Goal: Check status

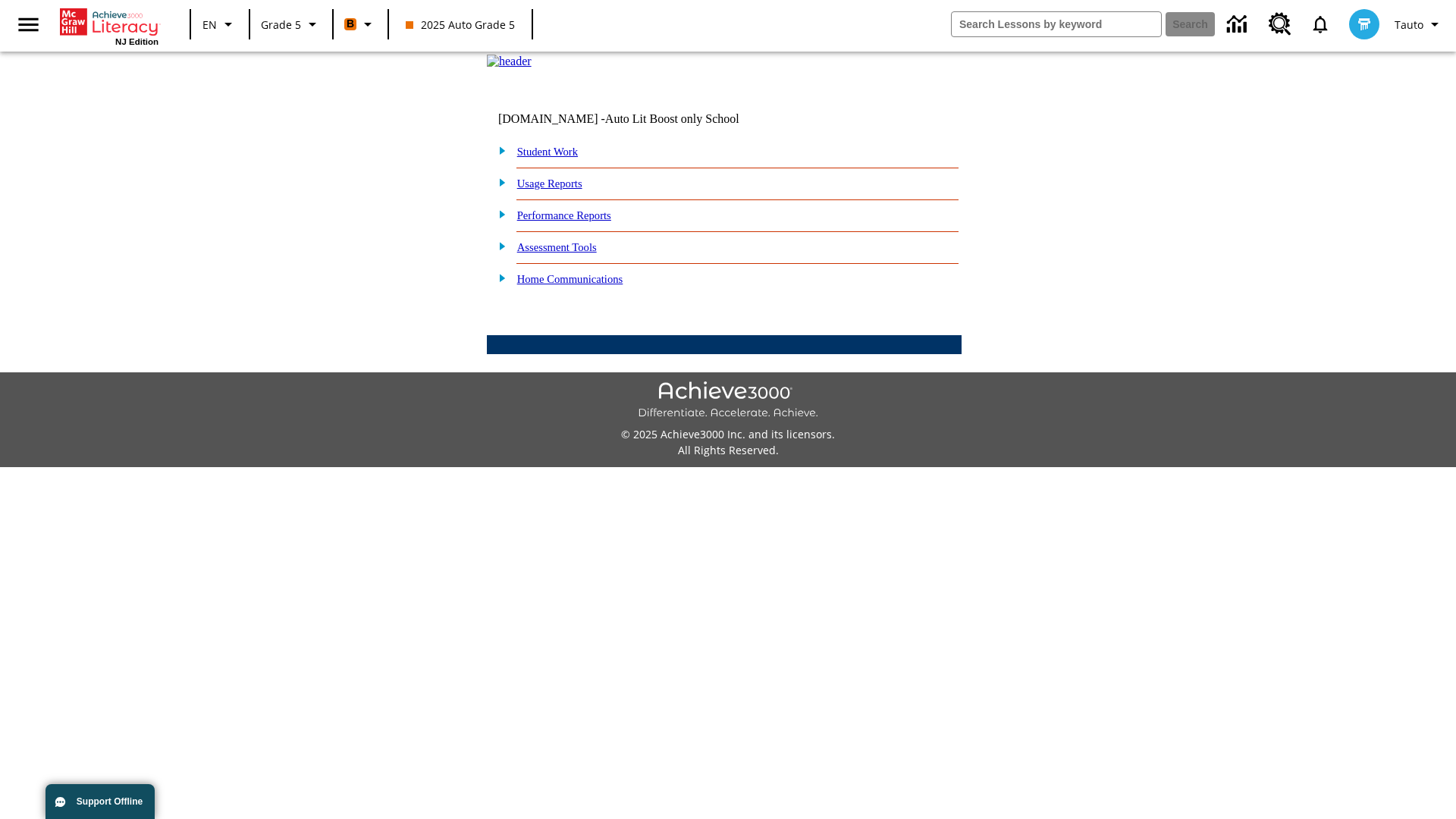
click at [558, 158] on link "Student Work" at bounding box center [547, 152] width 61 height 12
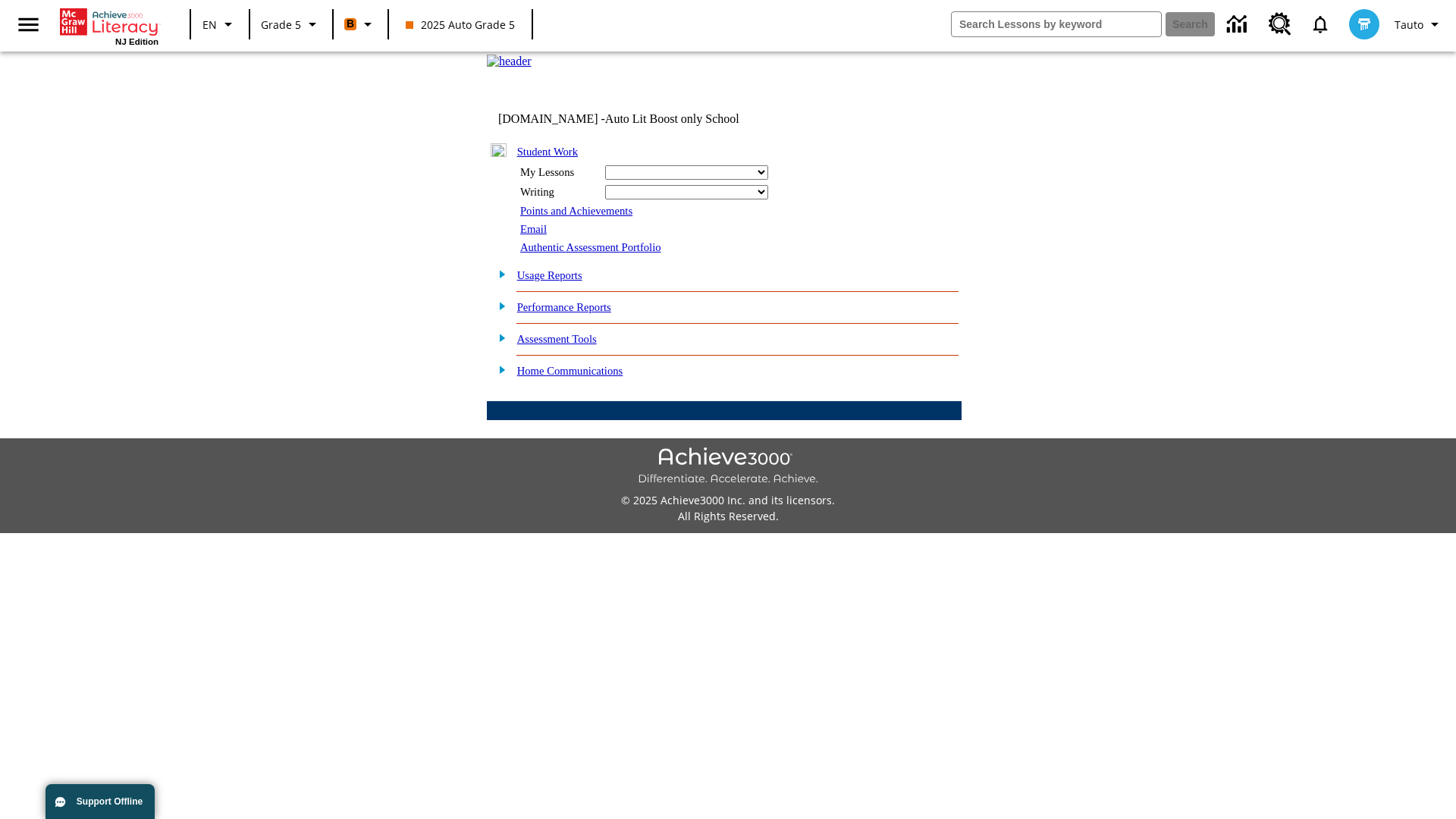
select select "/options/reports/?report_id=12&atype=1&section=2"
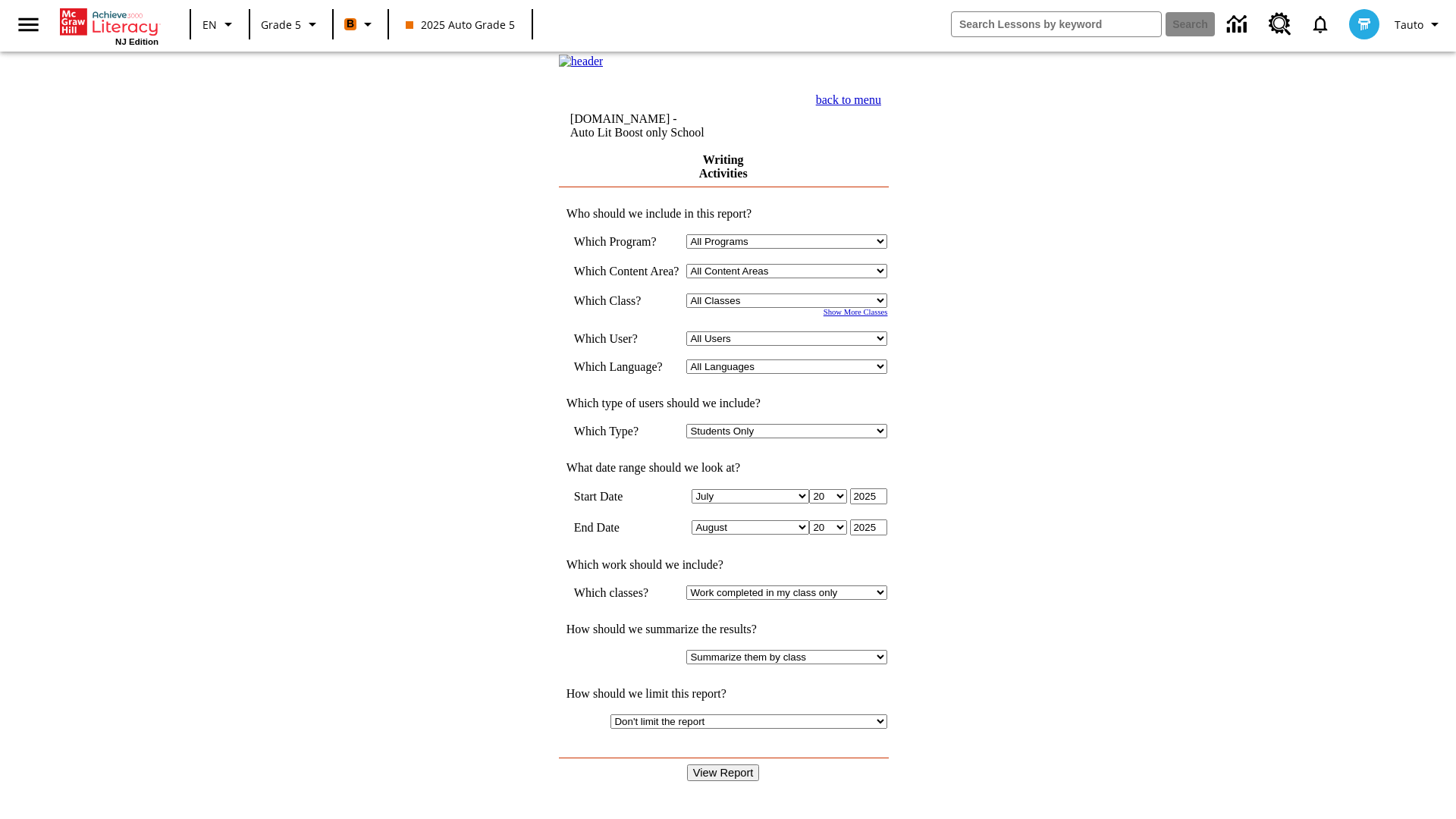
select select "11133131"
click at [792, 346] on select "All Users Cat, Sautoen Cat, Sautoes Cat, Sautoss Donotlogin, Sautoen Twoschools…" at bounding box center [787, 339] width 201 height 15
select select "21437107"
click at [725, 765] on input "View Report" at bounding box center [723, 773] width 73 height 17
